Goal: Transaction & Acquisition: Purchase product/service

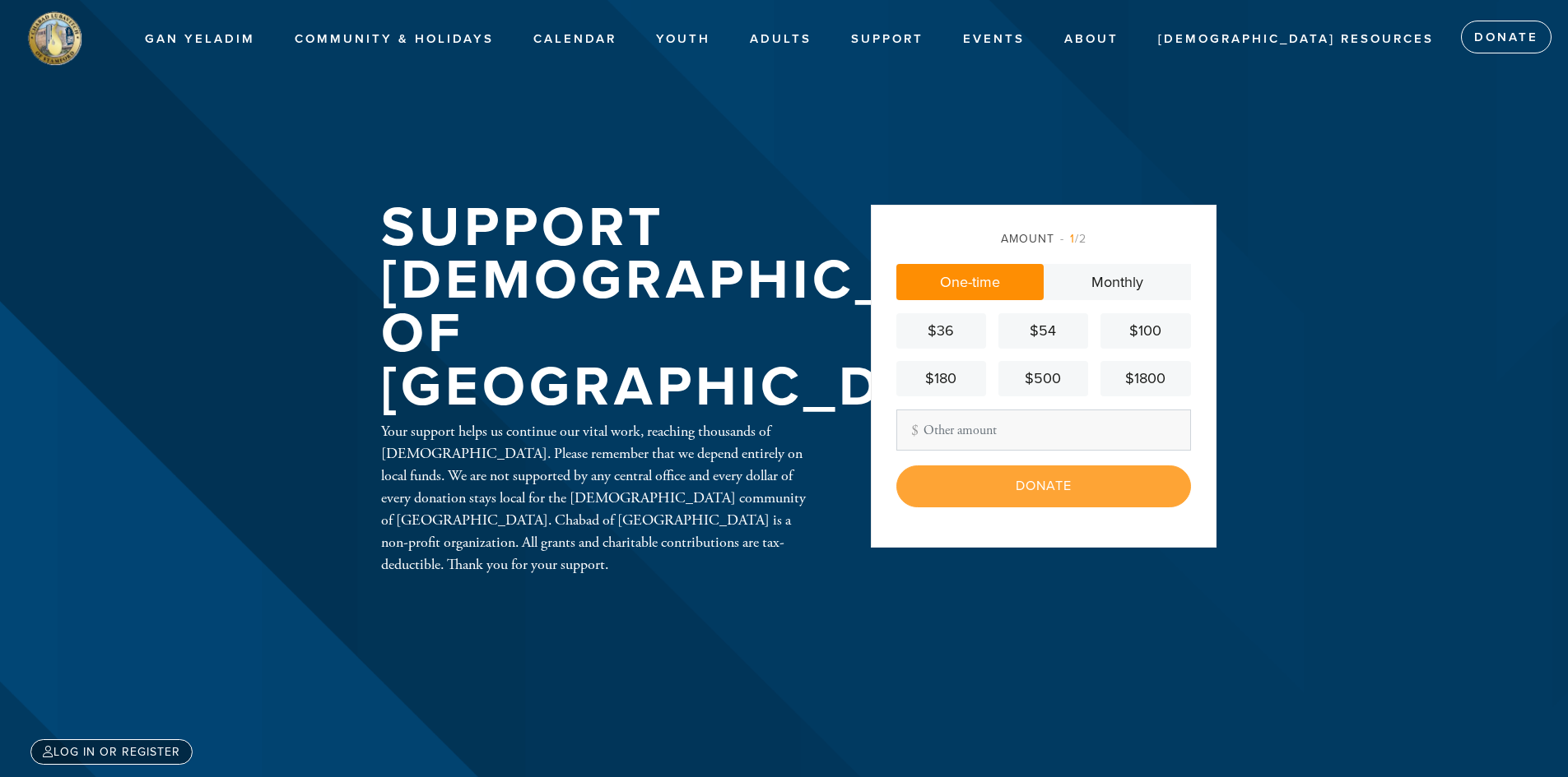
scroll to position [82, 0]
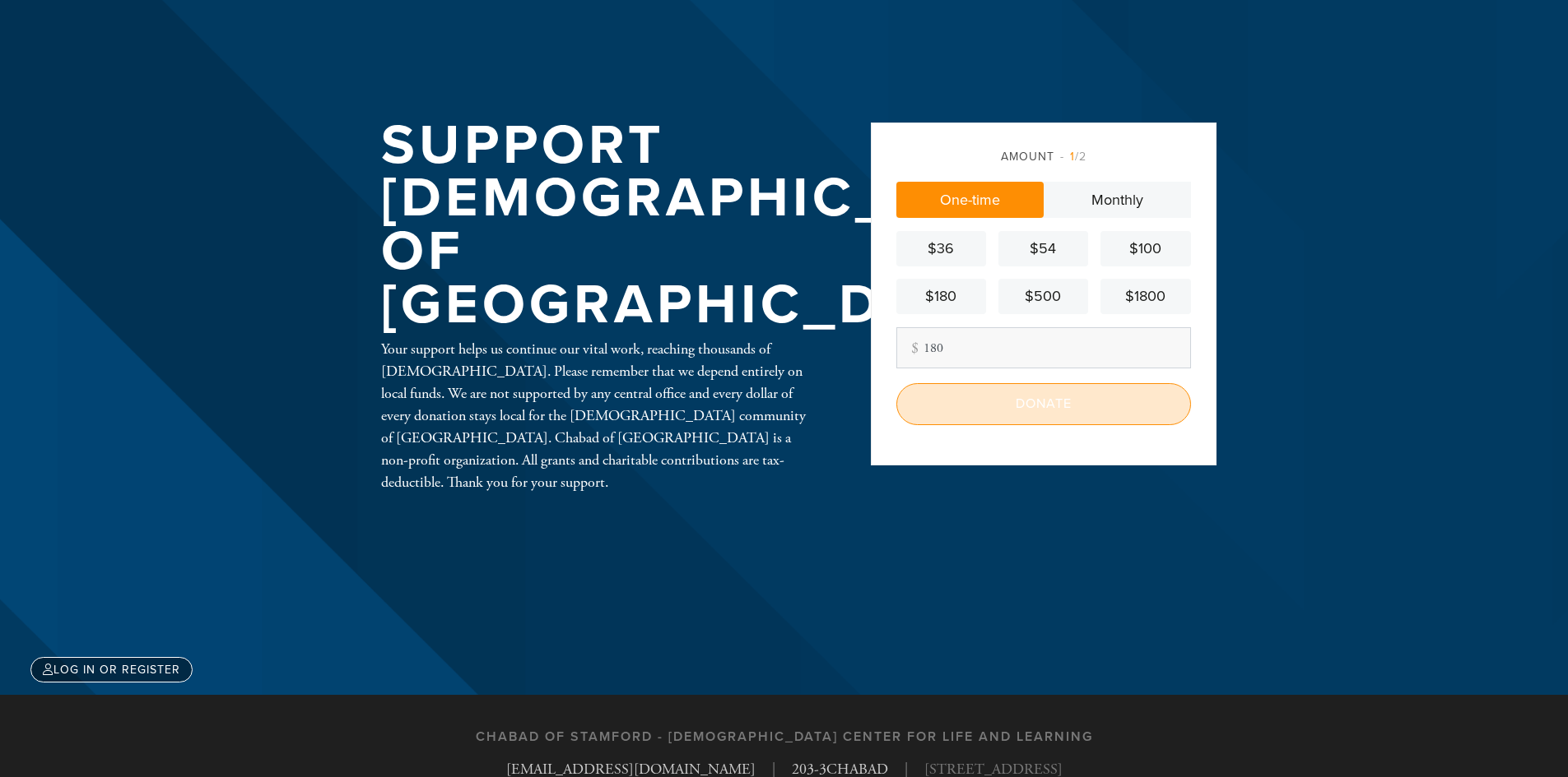
type input "180"
click at [965, 410] on input "Donate" at bounding box center [1043, 404] width 295 height 41
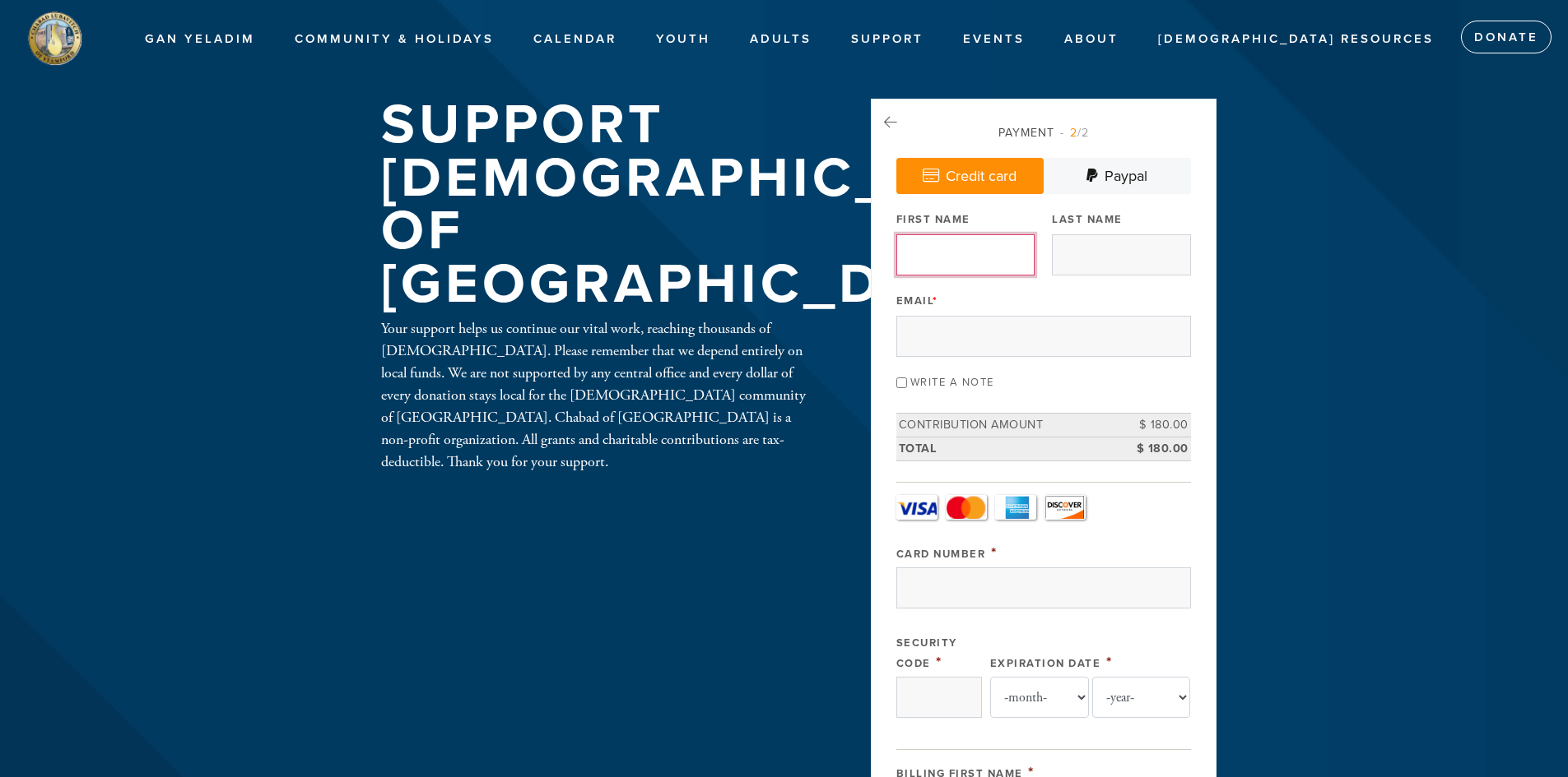
click at [946, 259] on input "First Name" at bounding box center [964, 255] width 138 height 41
type input "[PERSON_NAME] and [PERSON_NAME]"
type input "Bavelsky"
type input "[EMAIL_ADDRESS][DOMAIN_NAME]"
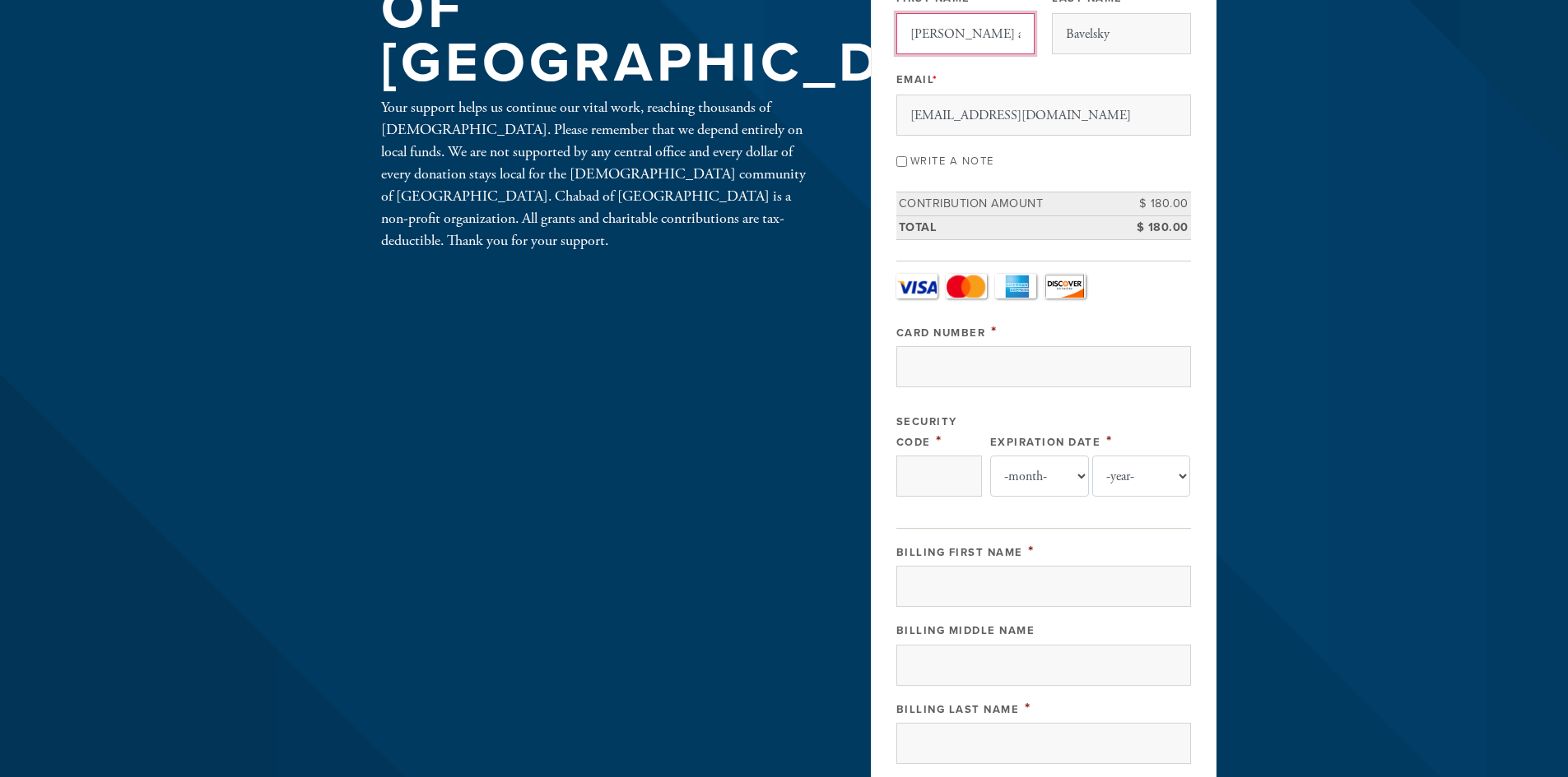
scroll to position [247, 0]
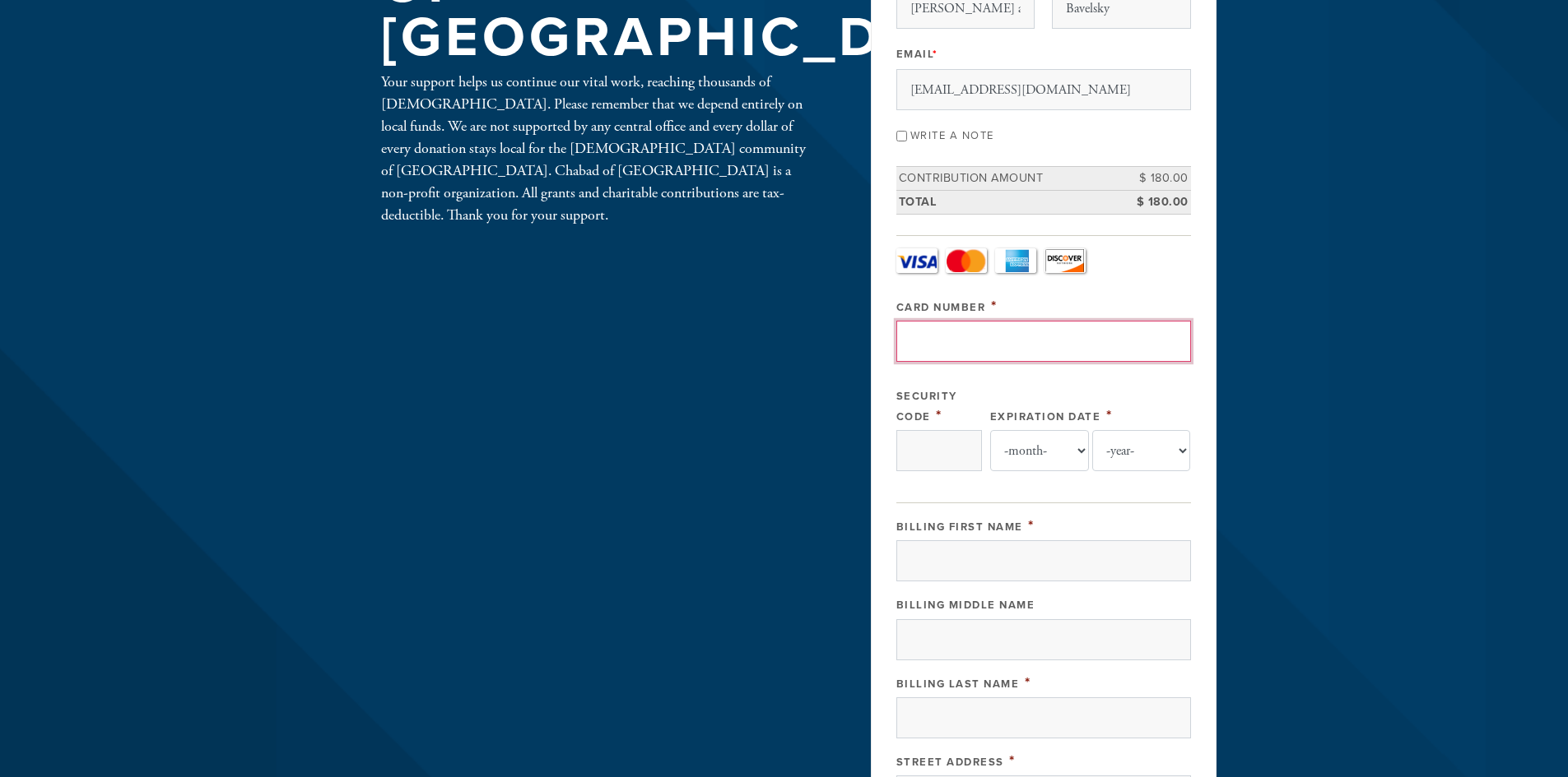
click at [1052, 334] on input "Card Number" at bounding box center [1043, 341] width 295 height 41
click at [617, 293] on div "Support [DEMOGRAPHIC_DATA] of [GEOGRAPHIC_DATA] Your support helps us continue …" at bounding box center [784, 515] width 889 height 1327
